Goal: Task Accomplishment & Management: Use online tool/utility

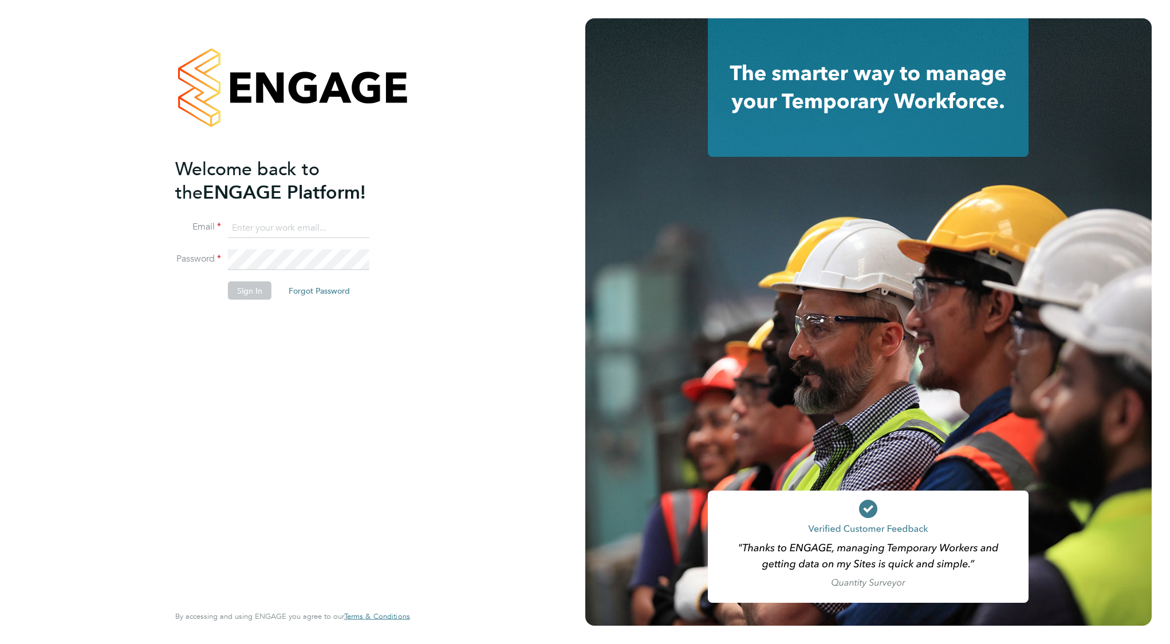
type input "[EMAIL_ADDRESS][DOMAIN_NAME]"
click at [257, 292] on button "Sign In" at bounding box center [250, 290] width 44 height 18
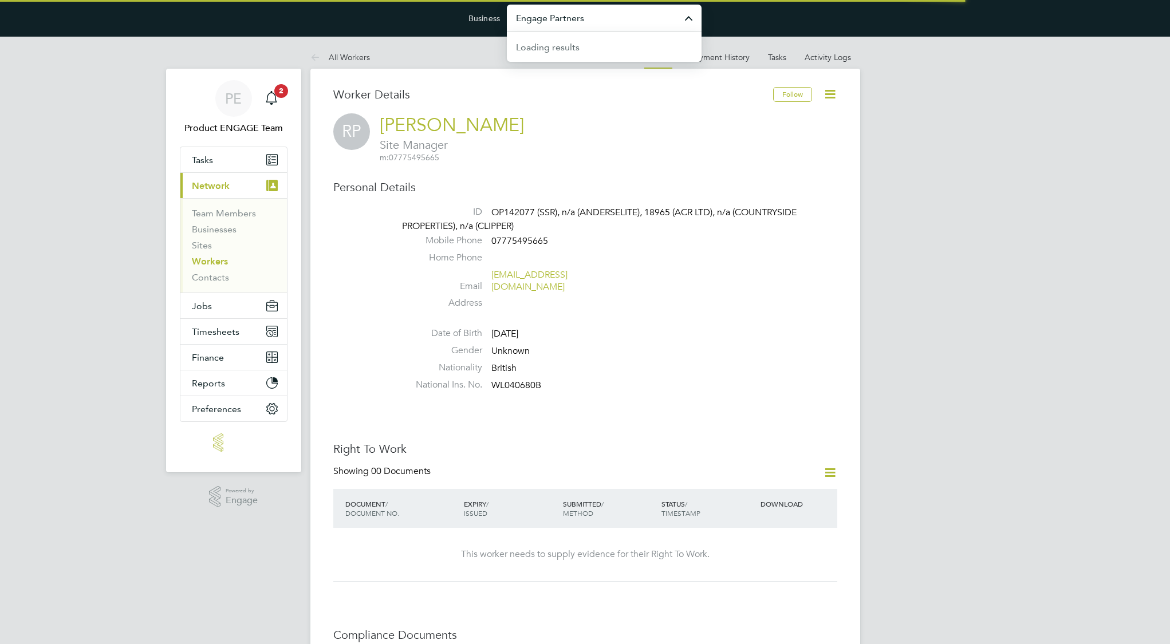
click at [607, 25] on input "Engage Partners" at bounding box center [604, 18] width 195 height 27
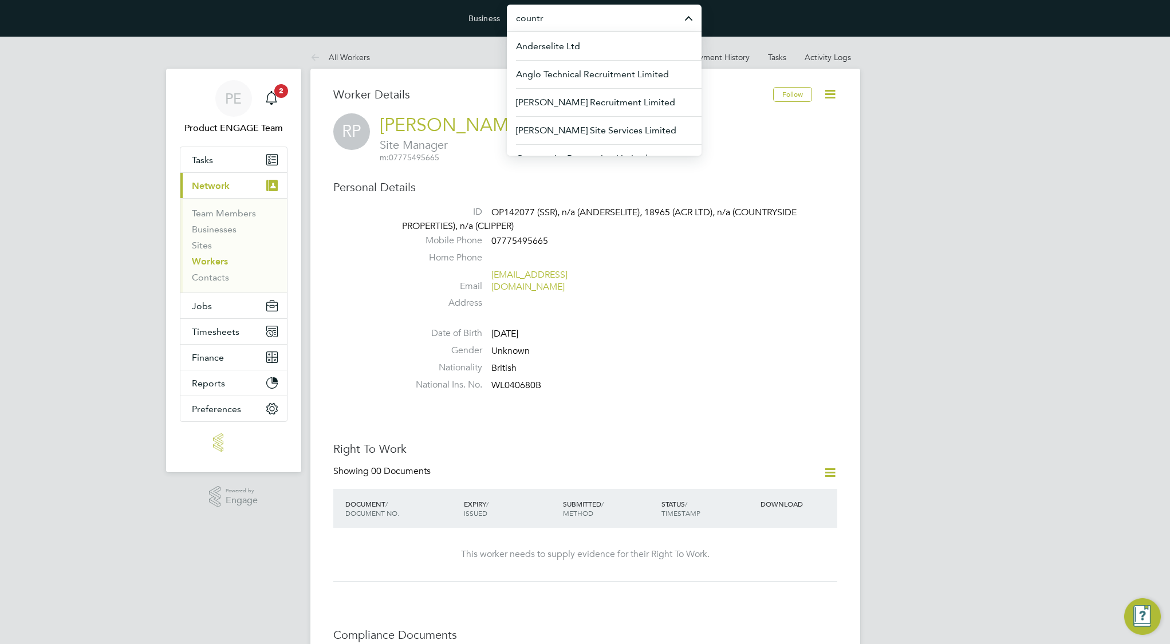
type input "country"
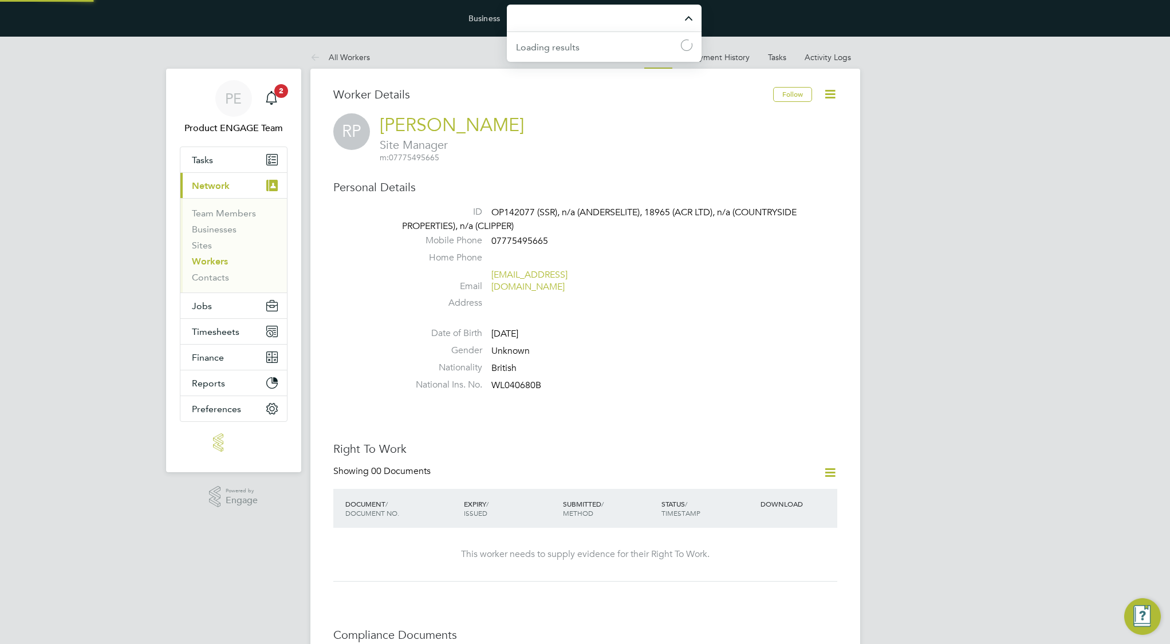
click at [630, 25] on input "Business" at bounding box center [604, 18] width 195 height 27
type input "Vistry Group Plc"
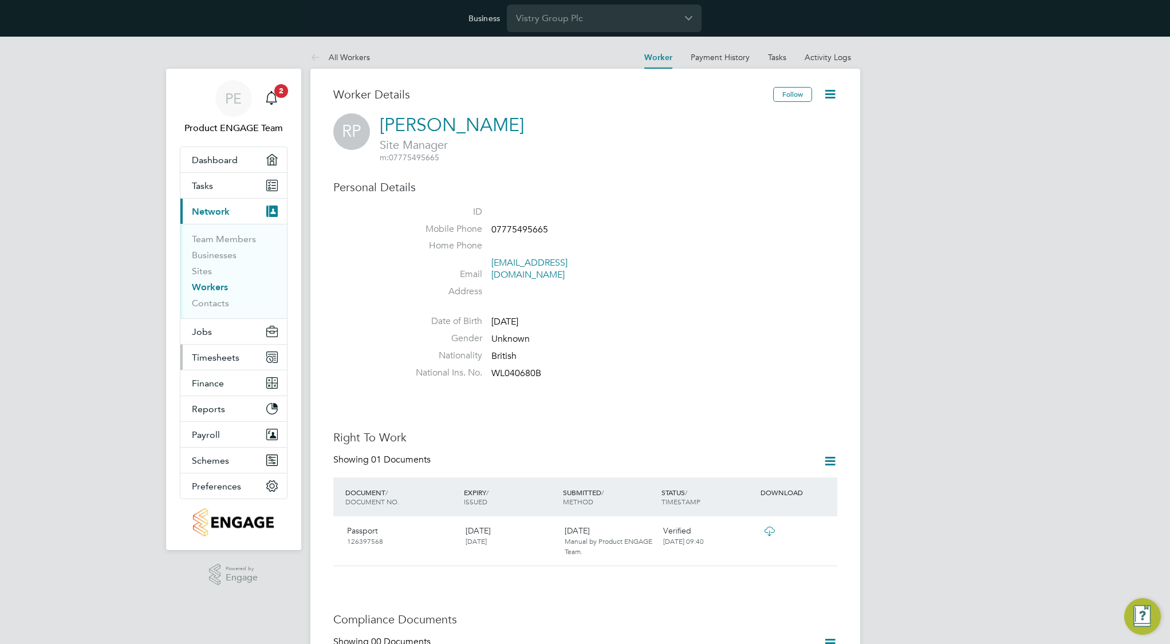
click at [238, 359] on span "Timesheets" at bounding box center [216, 357] width 48 height 11
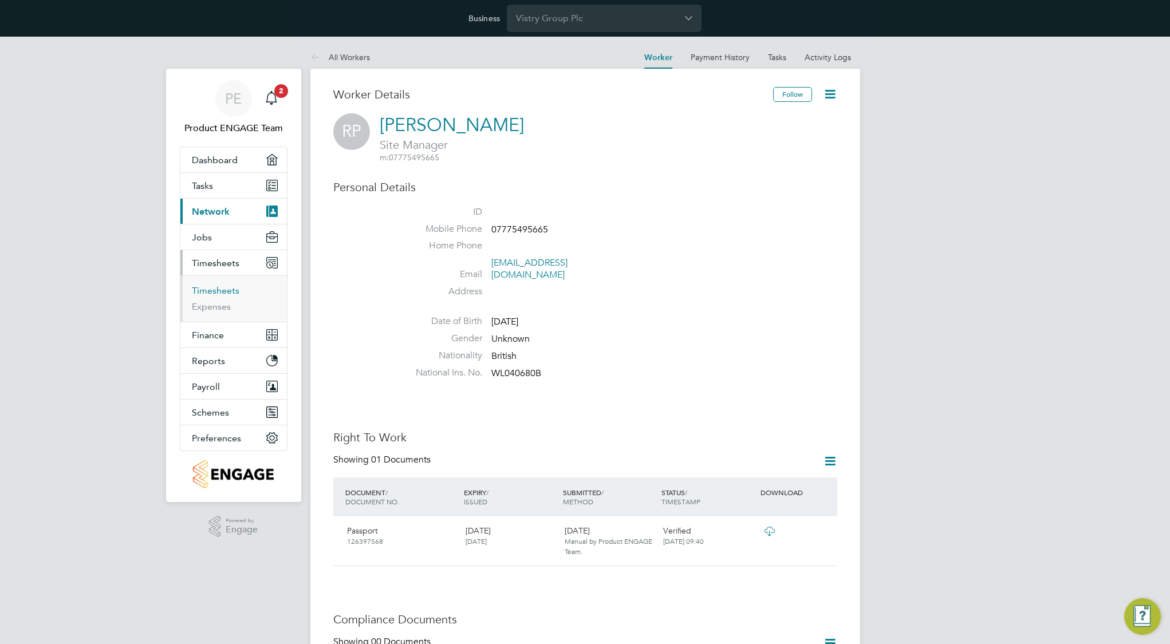
click at [226, 293] on link "Timesheets" at bounding box center [216, 290] width 48 height 11
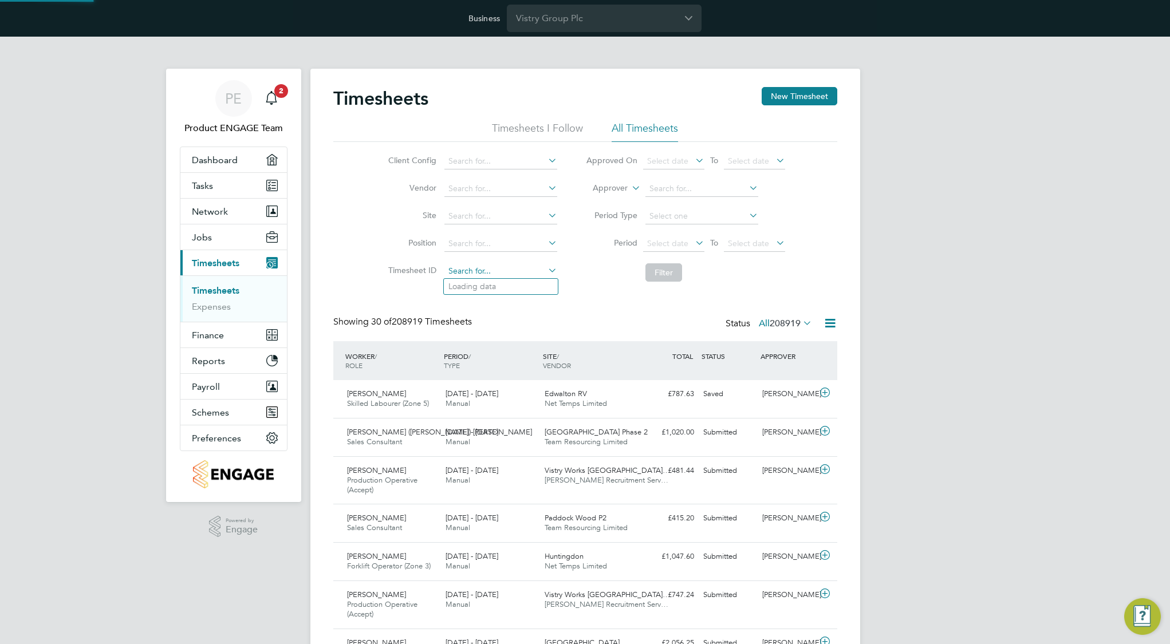
click at [489, 276] on input at bounding box center [500, 271] width 113 height 16
paste input "1345683"
click at [449, 268] on input "1345683" at bounding box center [500, 271] width 113 height 16
type input "TS1345683"
click at [620, 14] on input "Vistry Group Plc" at bounding box center [604, 18] width 195 height 27
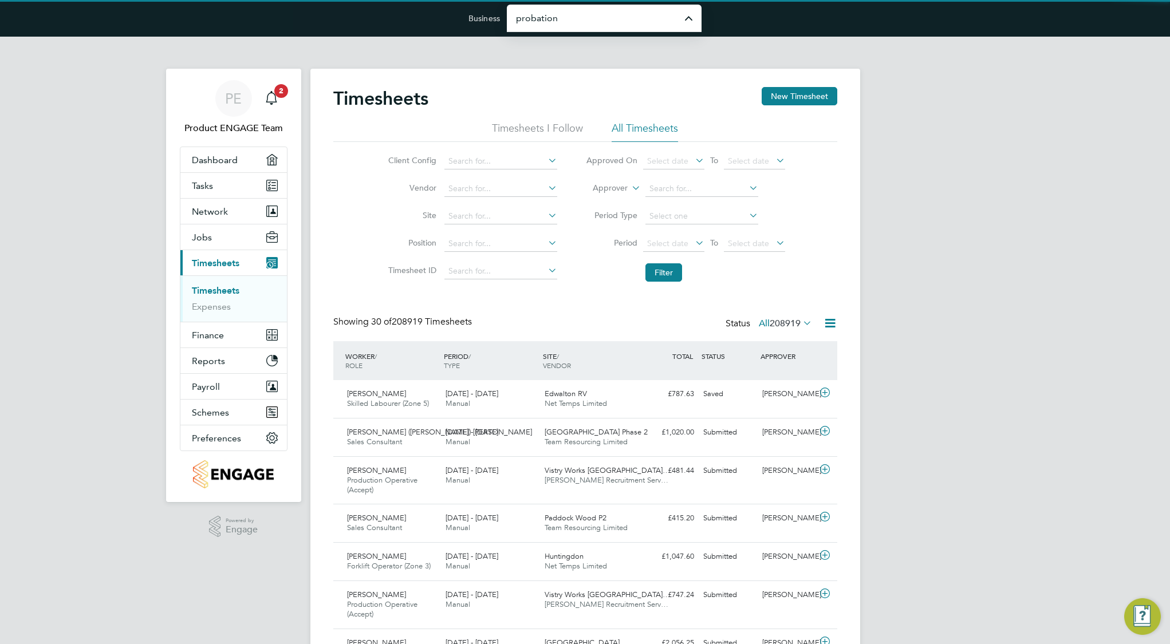
type input "Probation Service"
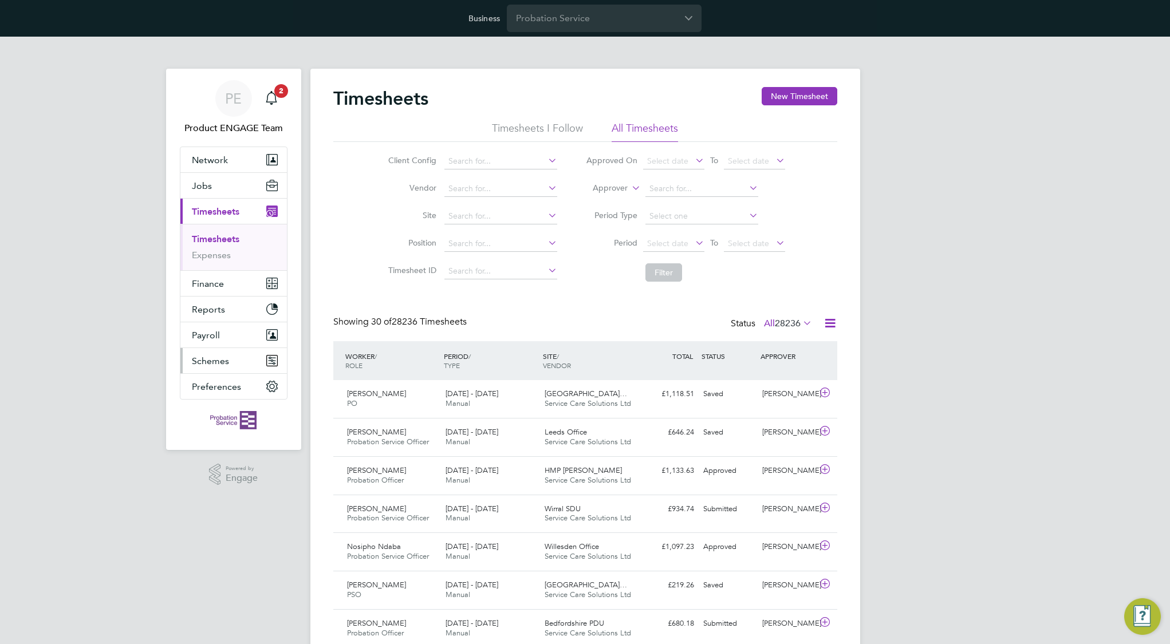
click at [232, 367] on button "Schemes" at bounding box center [233, 360] width 107 height 25
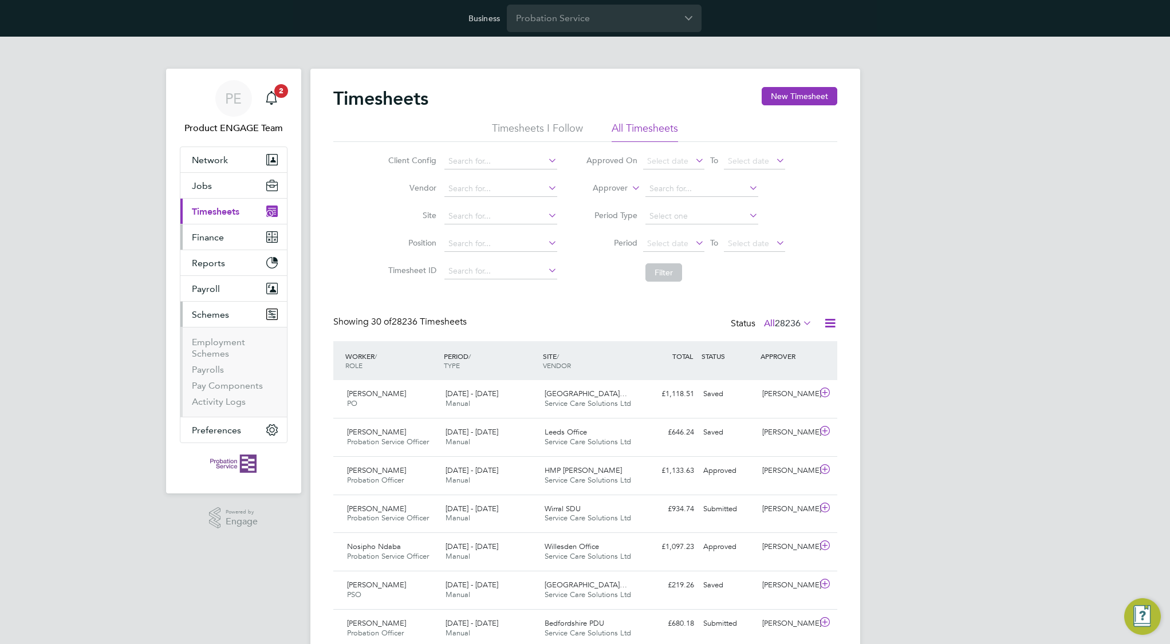
click at [215, 238] on span "Finance" at bounding box center [208, 237] width 32 height 11
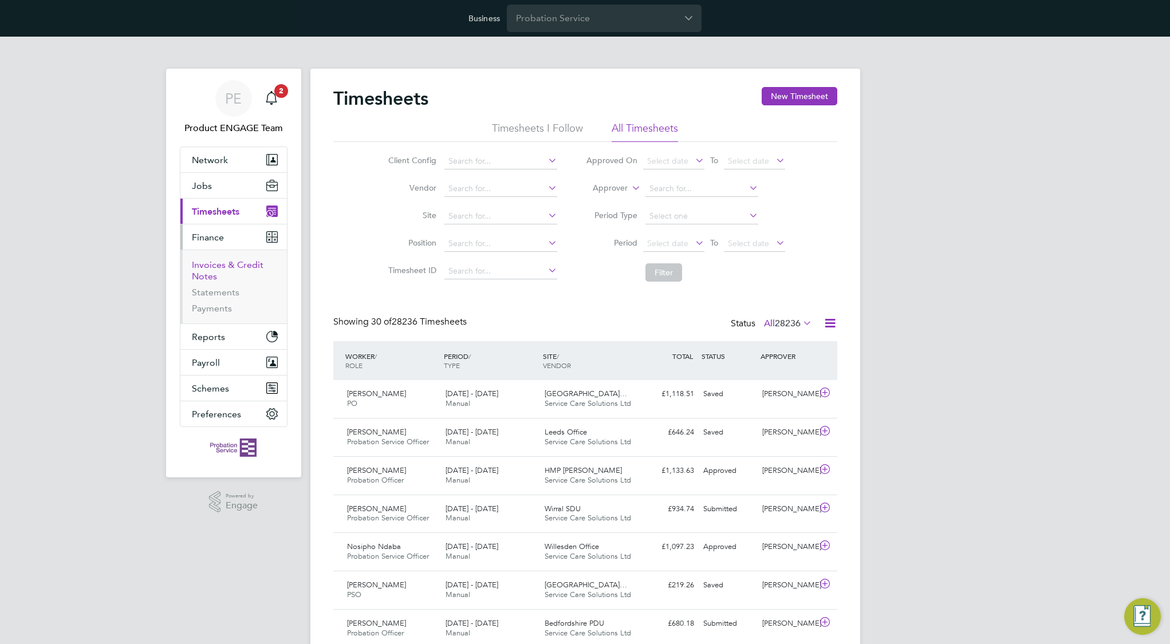
click at [211, 273] on link "Invoices & Credit Notes" at bounding box center [228, 270] width 72 height 22
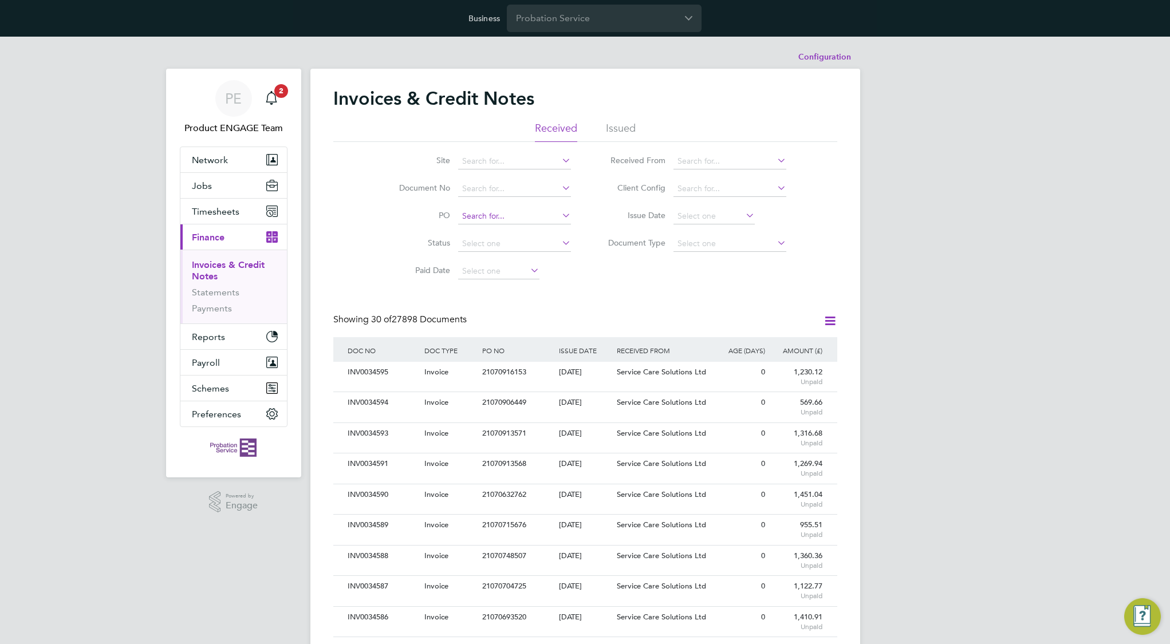
click at [507, 215] on input at bounding box center [514, 217] width 113 height 16
paste input "21070765582"
type input "21070765582"
click at [506, 229] on b "21070765582" at bounding box center [487, 232] width 50 height 10
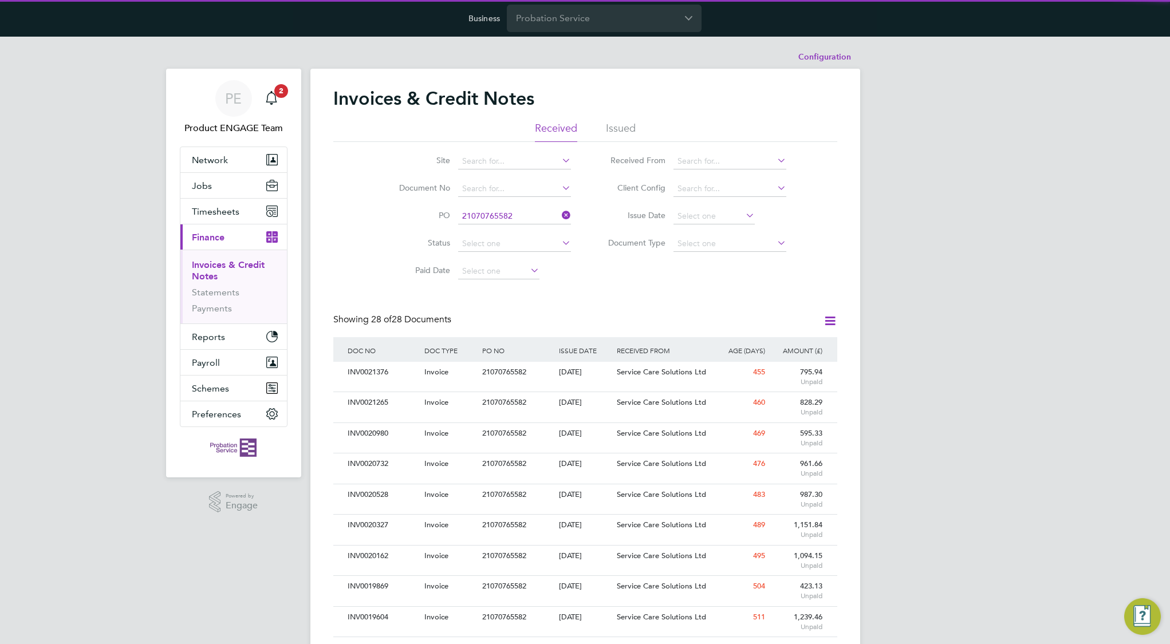
scroll to position [22, 78]
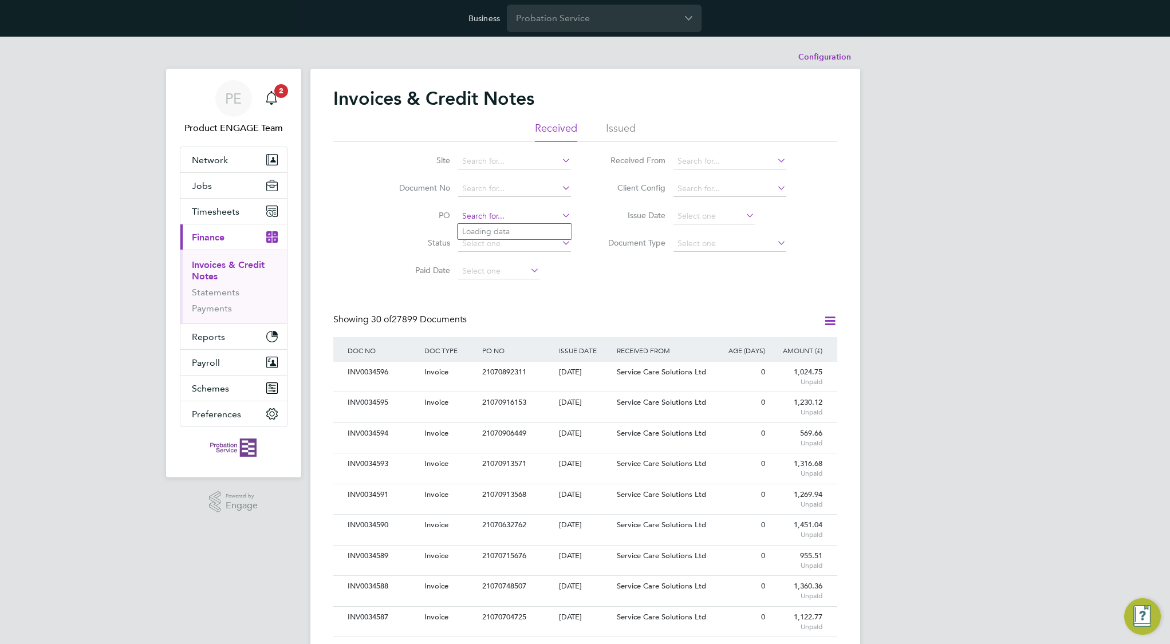
click at [522, 215] on input at bounding box center [514, 217] width 113 height 16
type input "c00224"
click at [491, 217] on input at bounding box center [514, 217] width 113 height 16
type input "c"
type input "C0022"
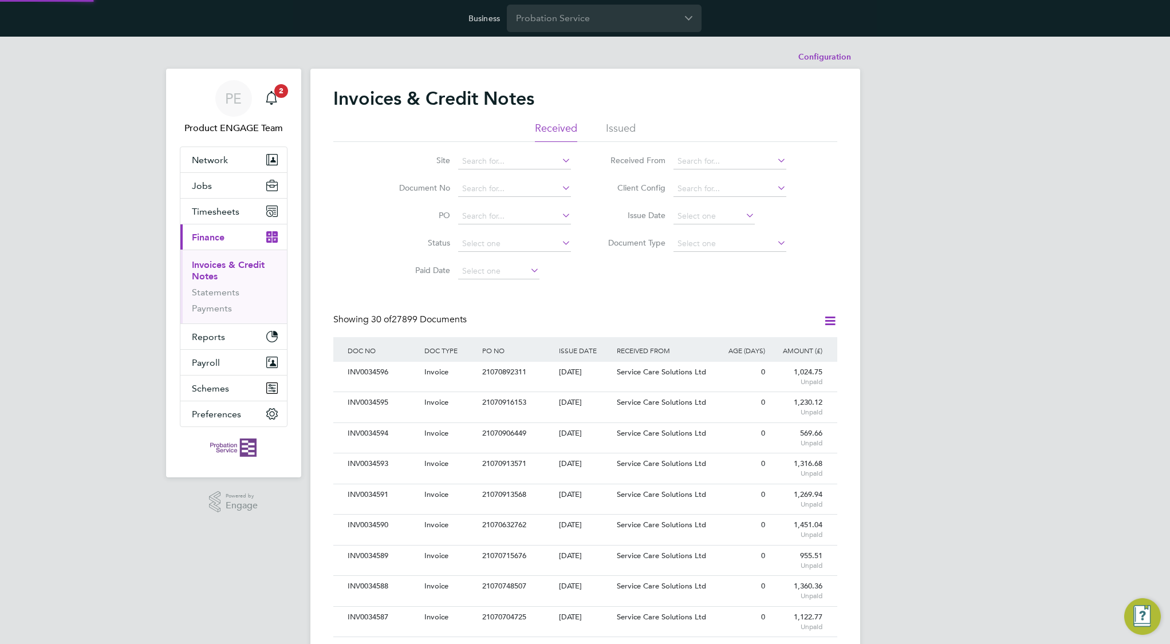
scroll to position [22, 97]
click at [456, 374] on div "Invoice" at bounding box center [451, 372] width 58 height 21
